Goal: Check status: Check status

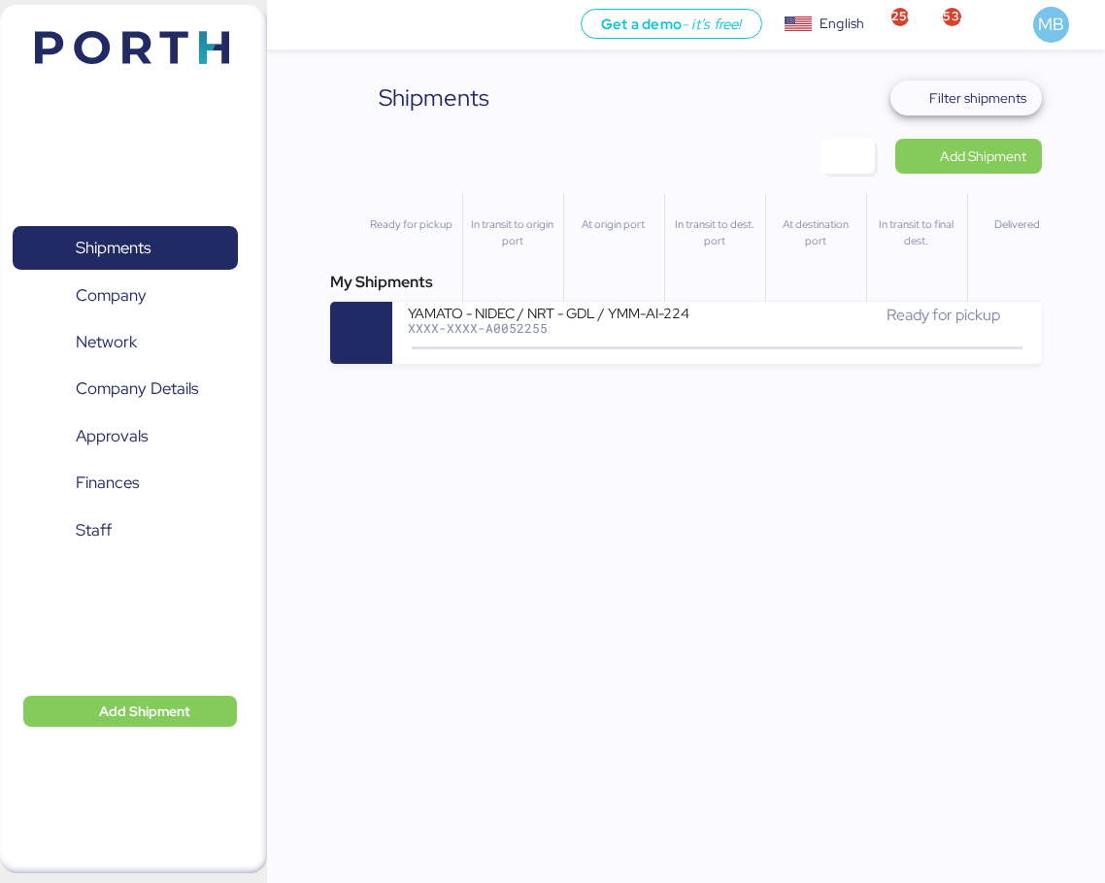
click at [995, 98] on span "Filter shipments" at bounding box center [977, 97] width 97 height 23
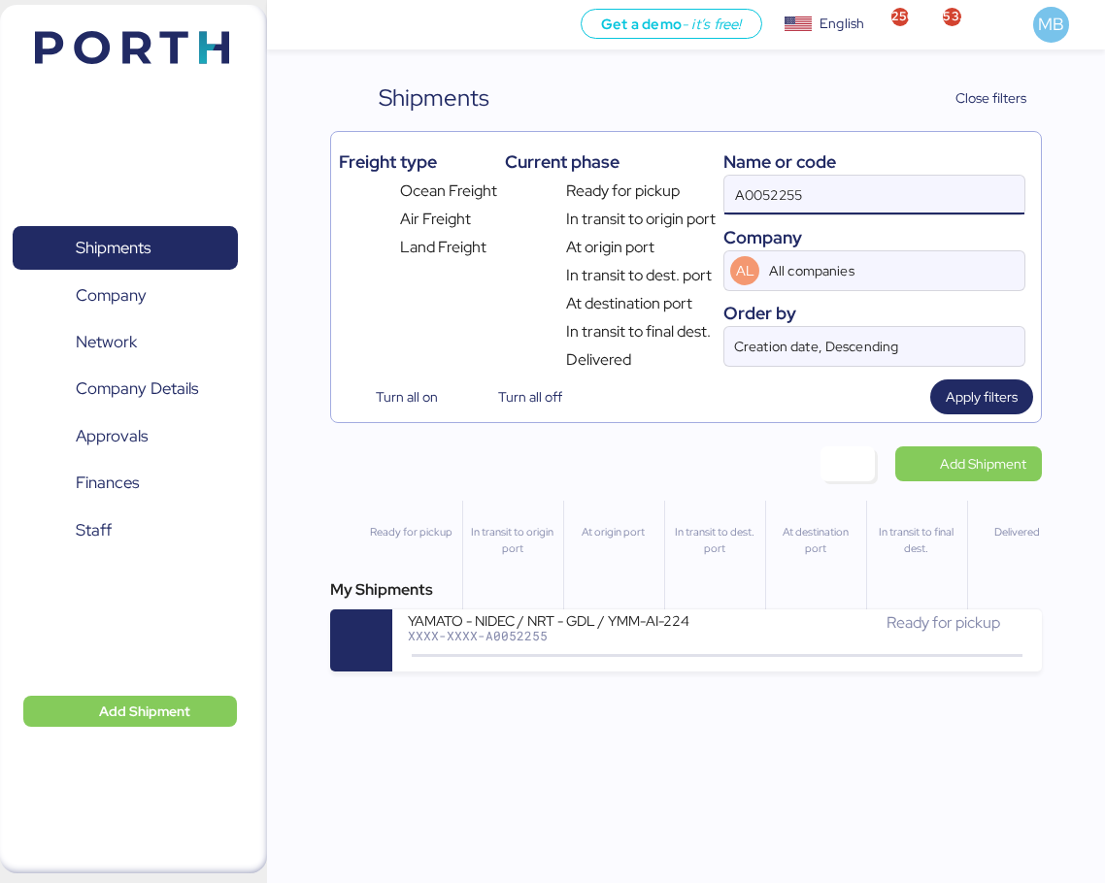
drag, startPoint x: 830, startPoint y: 187, endPoint x: 680, endPoint y: 181, distance: 150.6
click at [680, 181] on div "Freight type Ocean Freight Air Freight Land Freight Current phase Ready for pic…" at bounding box center [686, 256] width 695 height 232
paste input "O0052128"
type input "O0052128"
click at [717, 633] on div "Ready for pickup" at bounding box center [872, 623] width 310 height 23
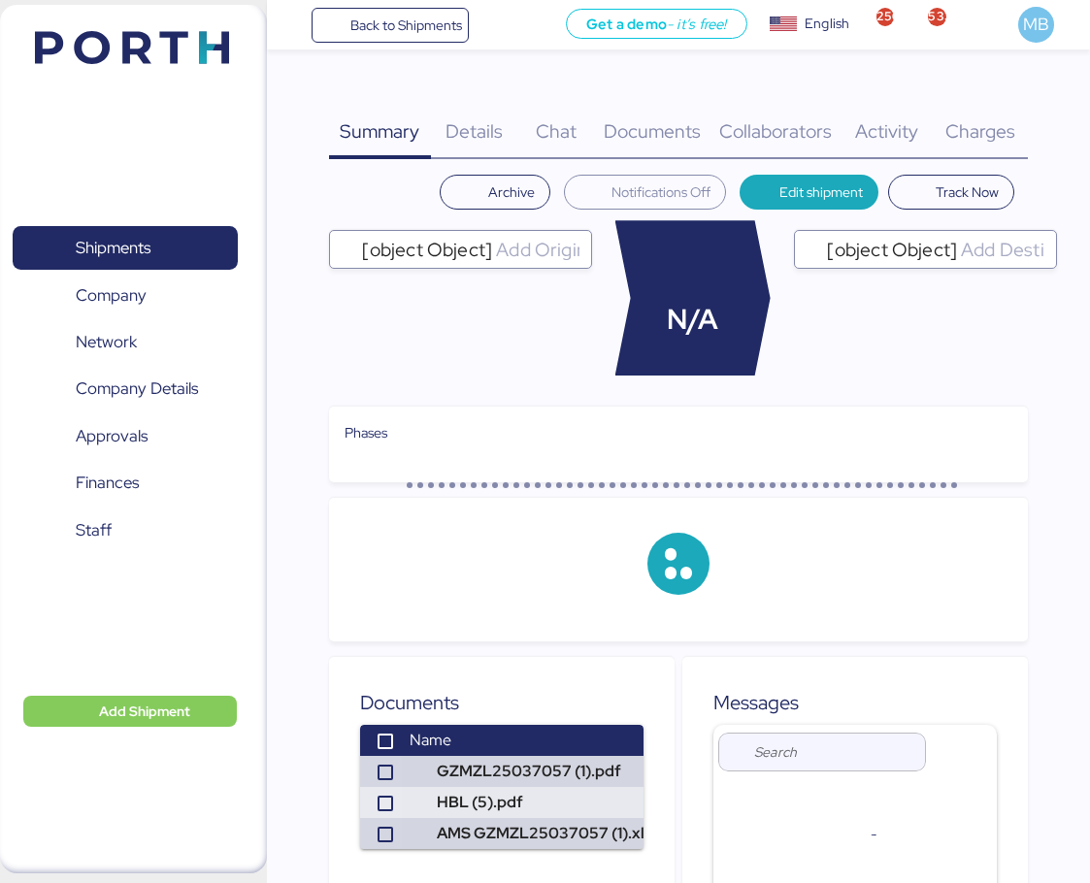
click at [1003, 105] on div "Charges 0" at bounding box center [980, 120] width 95 height 79
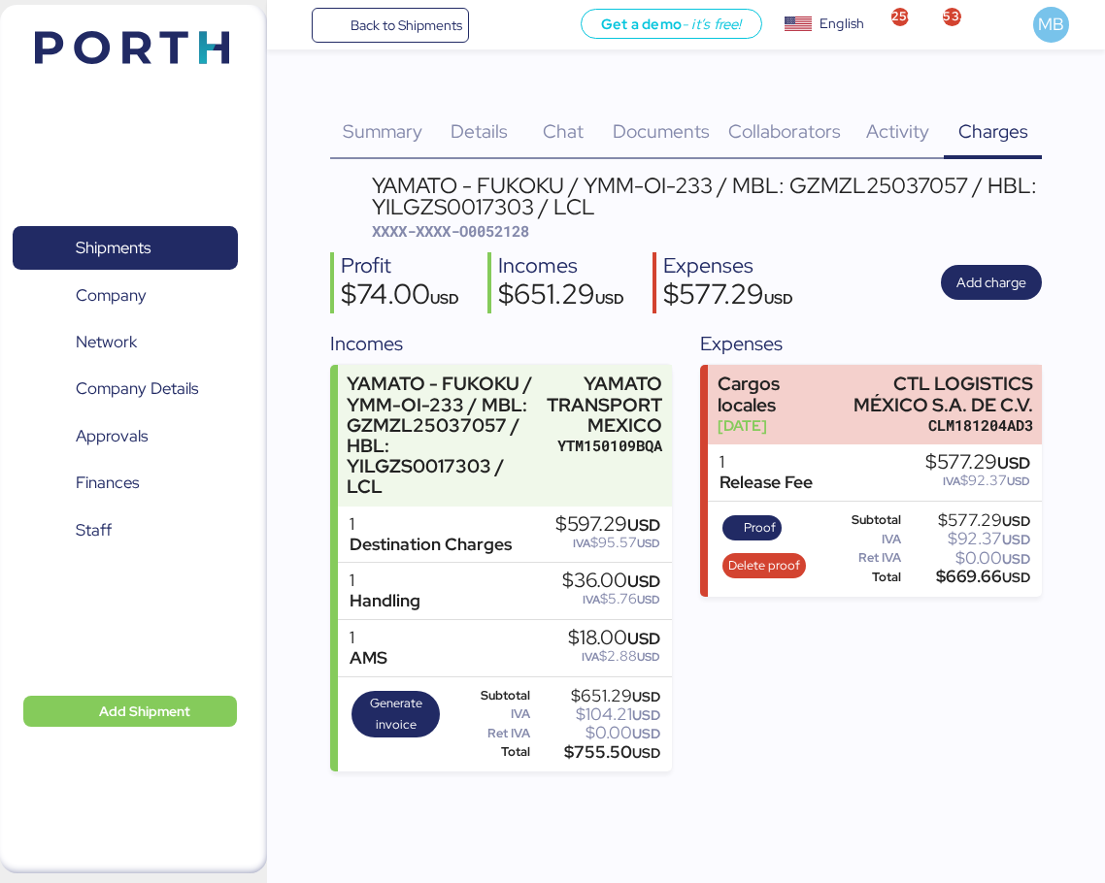
click at [515, 228] on span "XXXX-XXXX-O0052128" at bounding box center [450, 230] width 157 height 19
copy span "O0052128"
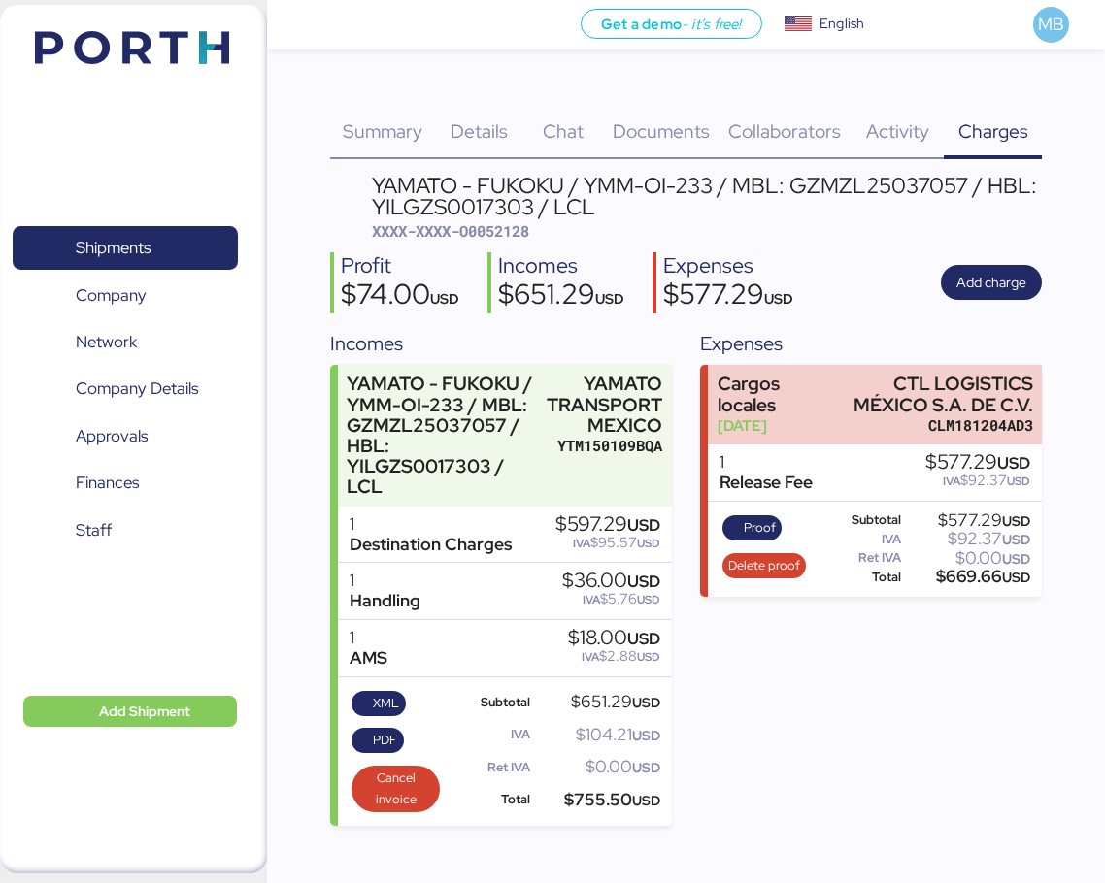
click at [375, 649] on div "1 AMS $18.00 USD IVA $2.88 USD" at bounding box center [505, 648] width 334 height 57
click at [378, 693] on span "XML" at bounding box center [386, 703] width 26 height 21
click at [379, 730] on span "PDF" at bounding box center [385, 740] width 24 height 21
